Goal: Task Accomplishment & Management: Use online tool/utility

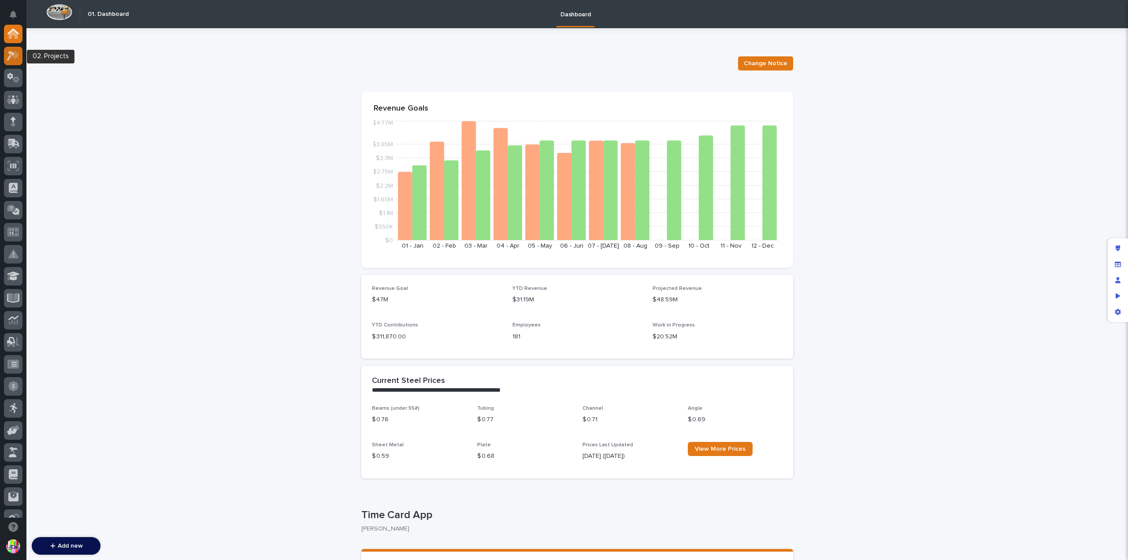
click at [11, 52] on icon at bounding box center [11, 56] width 8 height 10
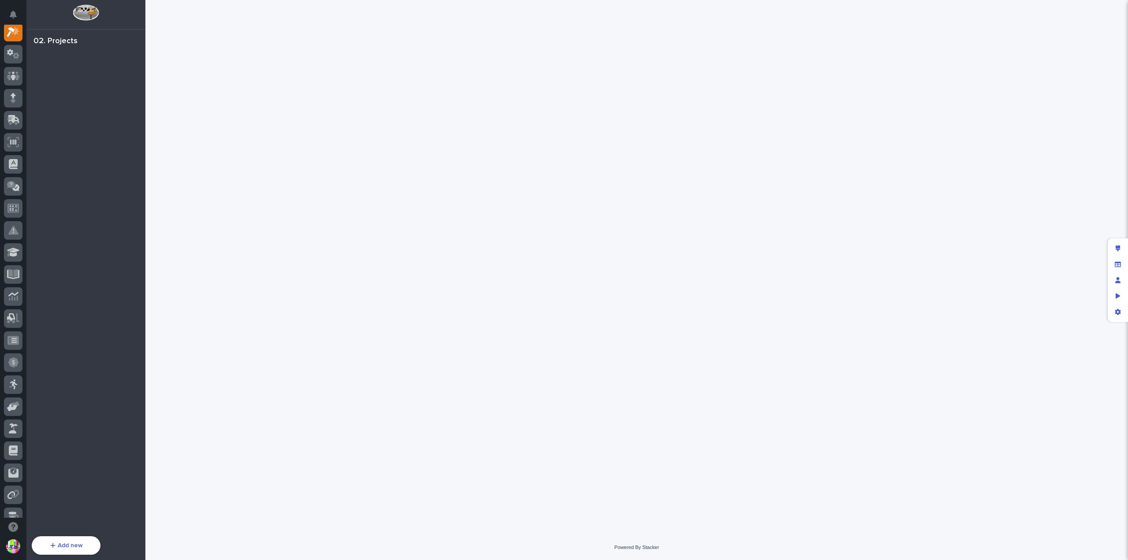
scroll to position [22, 0]
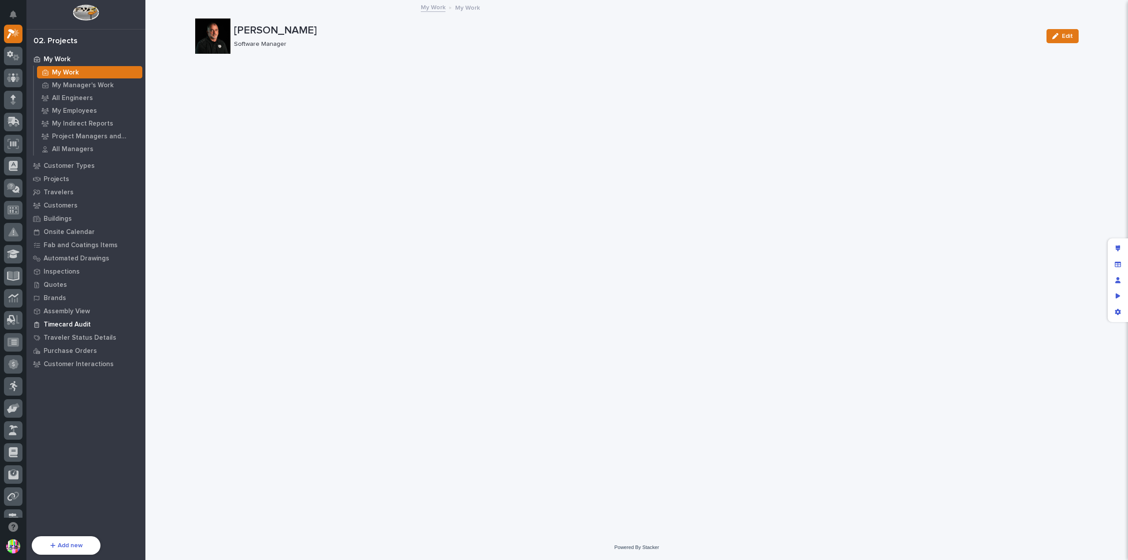
click at [82, 324] on p "Timecard Audit" at bounding box center [67, 325] width 47 height 8
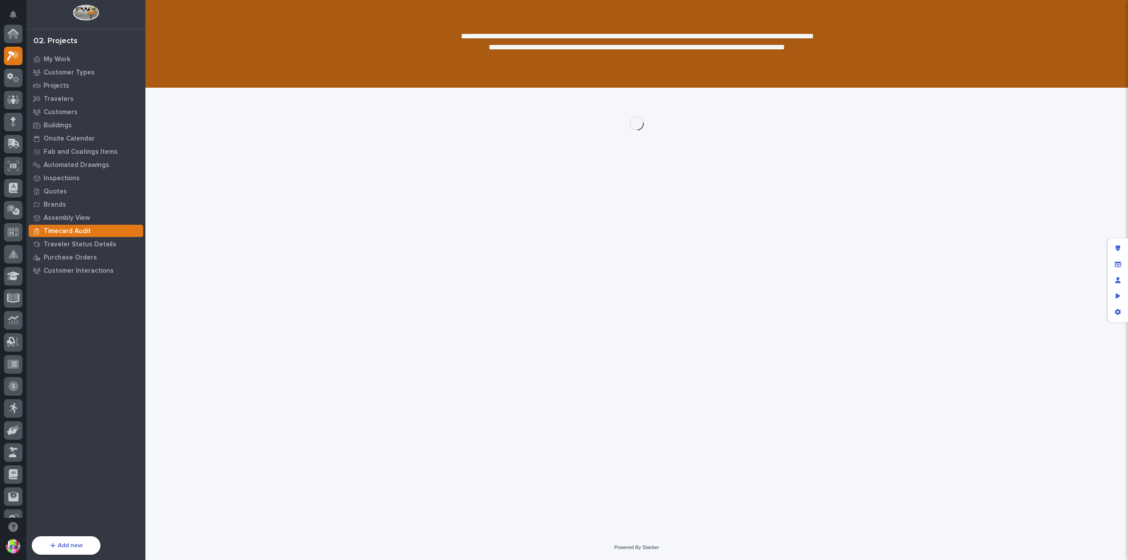
scroll to position [22, 0]
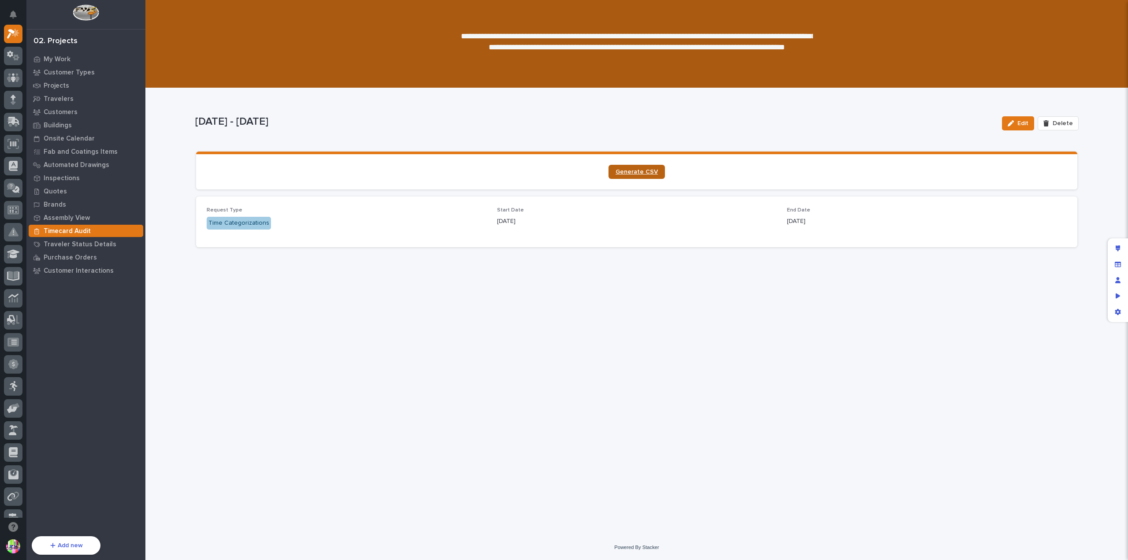
click at [638, 173] on span "Generate CSV" at bounding box center [637, 172] width 42 height 6
